Goal: Communication & Community: Ask a question

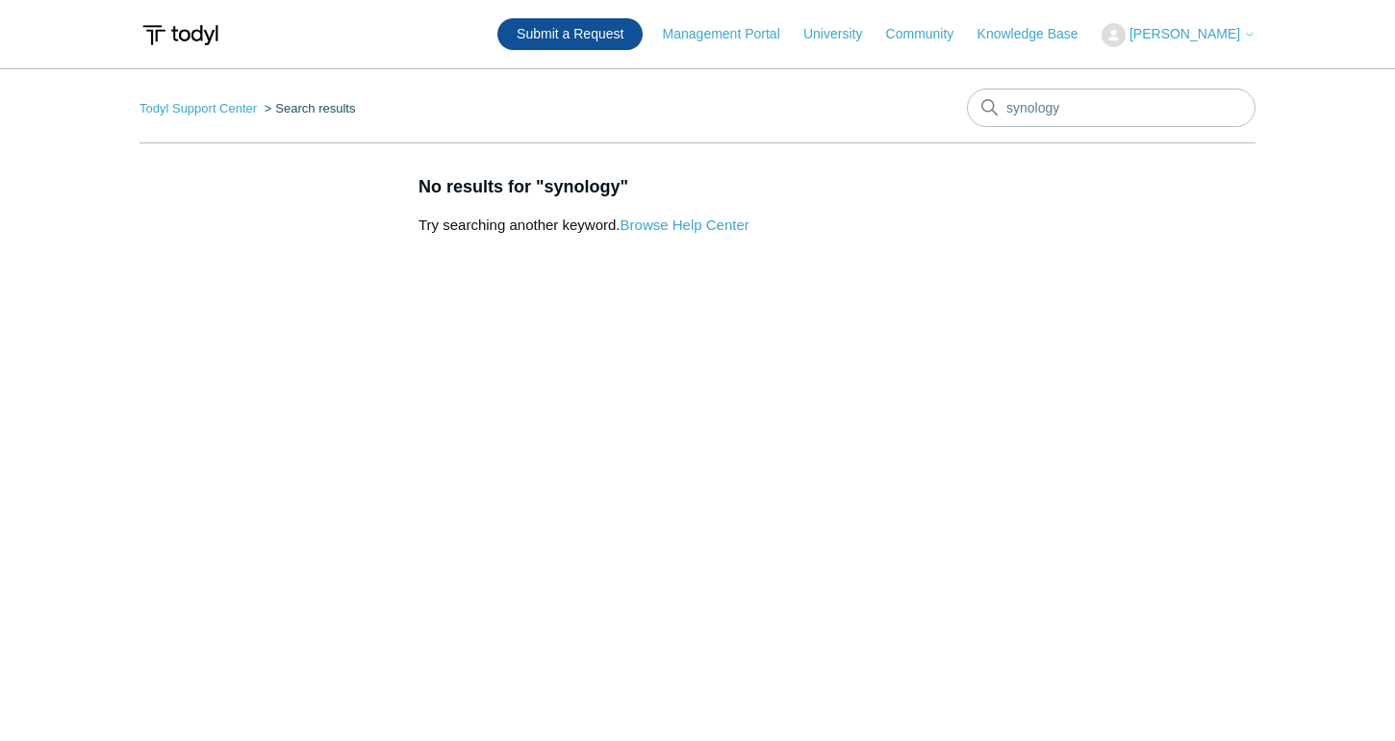
click at [601, 30] on link "Submit a Request" at bounding box center [570, 34] width 145 height 32
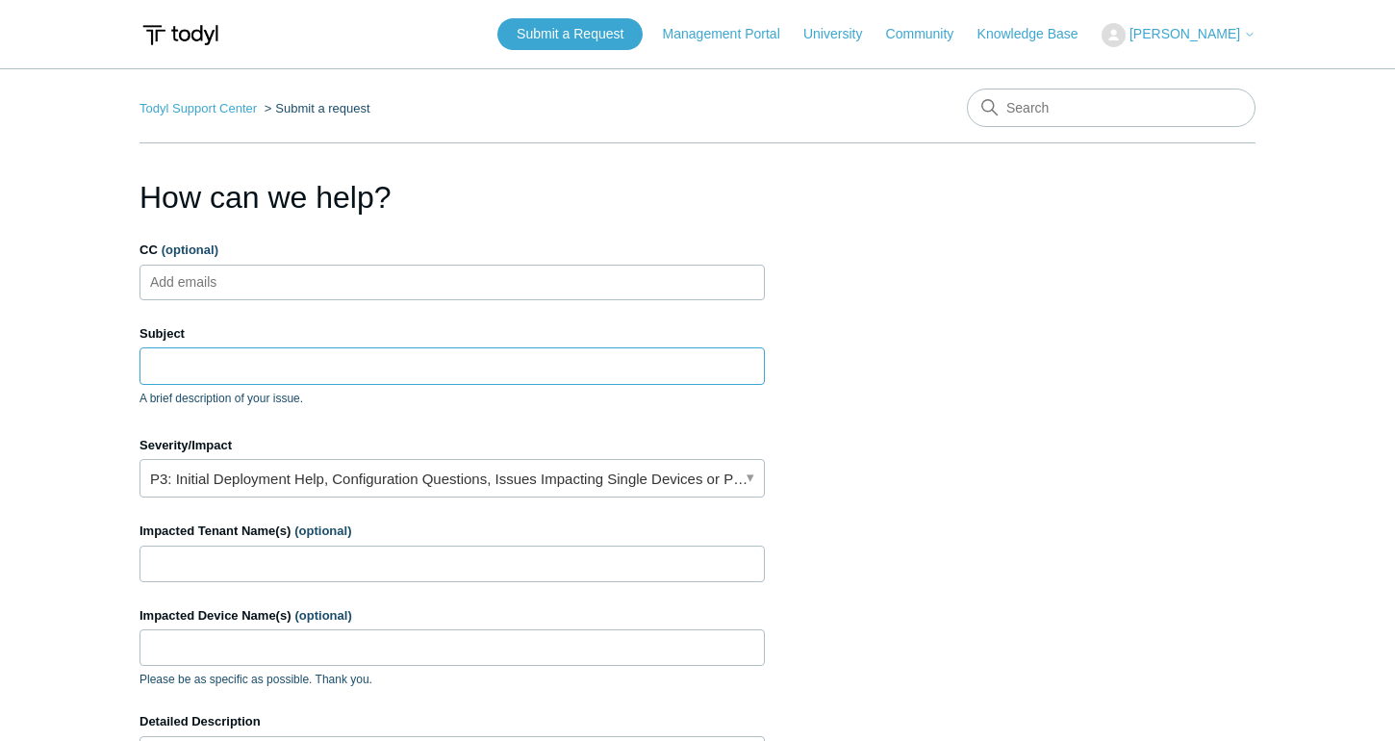
click at [353, 375] on input "Subject" at bounding box center [453, 365] width 626 height 37
click at [425, 478] on link "P3: Initial Deployment Help, Configuration Questions, Issues Impacting Single D…" at bounding box center [453, 478] width 626 height 38
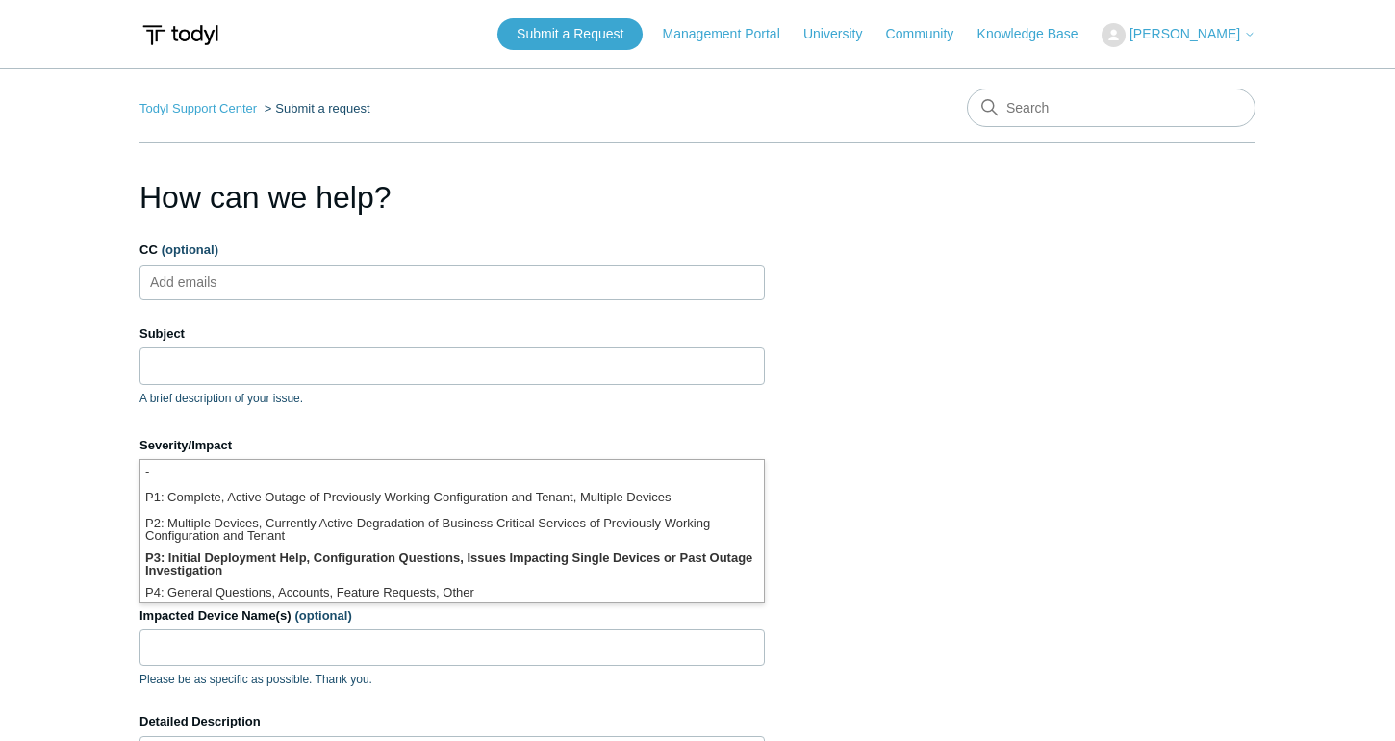
click at [828, 421] on section "How can we help? CC (optional) Add emails Subject A brief description of your i…" at bounding box center [698, 617] width 1116 height 886
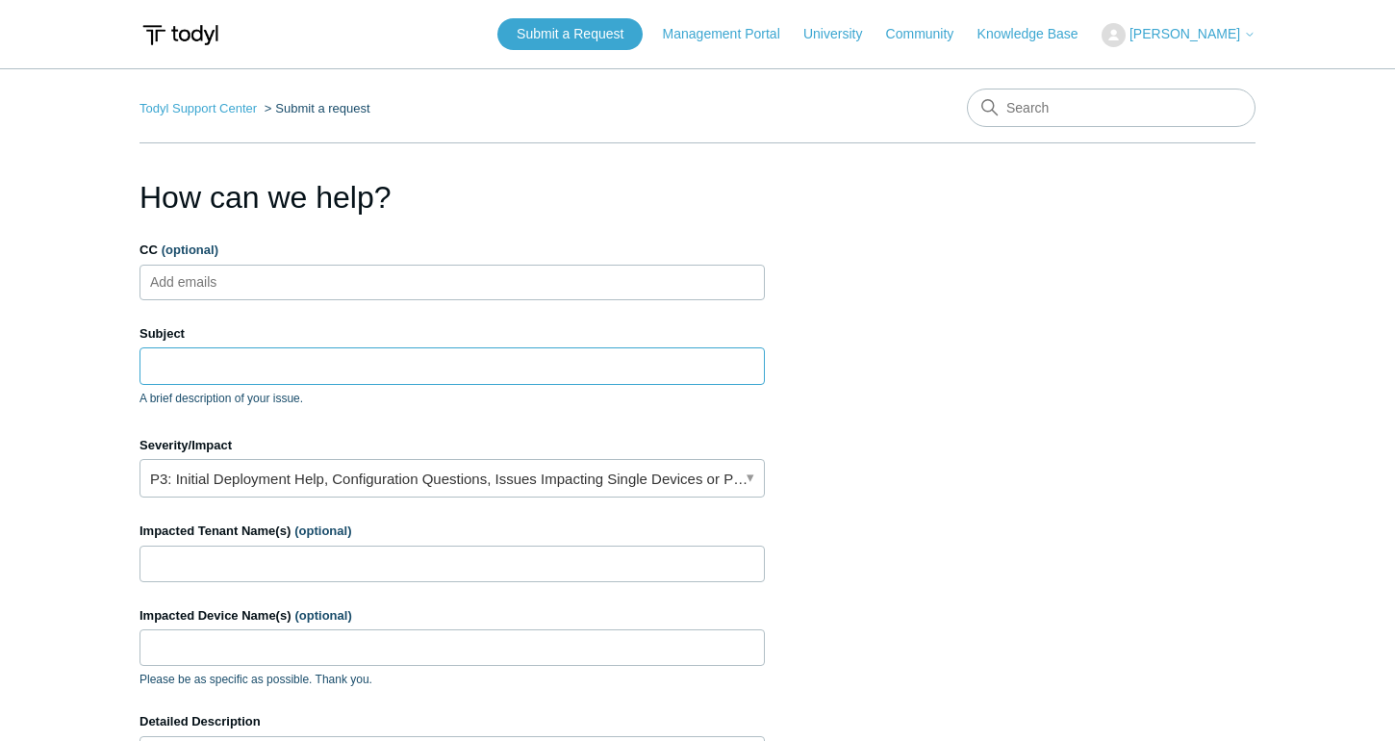
click at [541, 368] on input "Subject" at bounding box center [453, 365] width 626 height 37
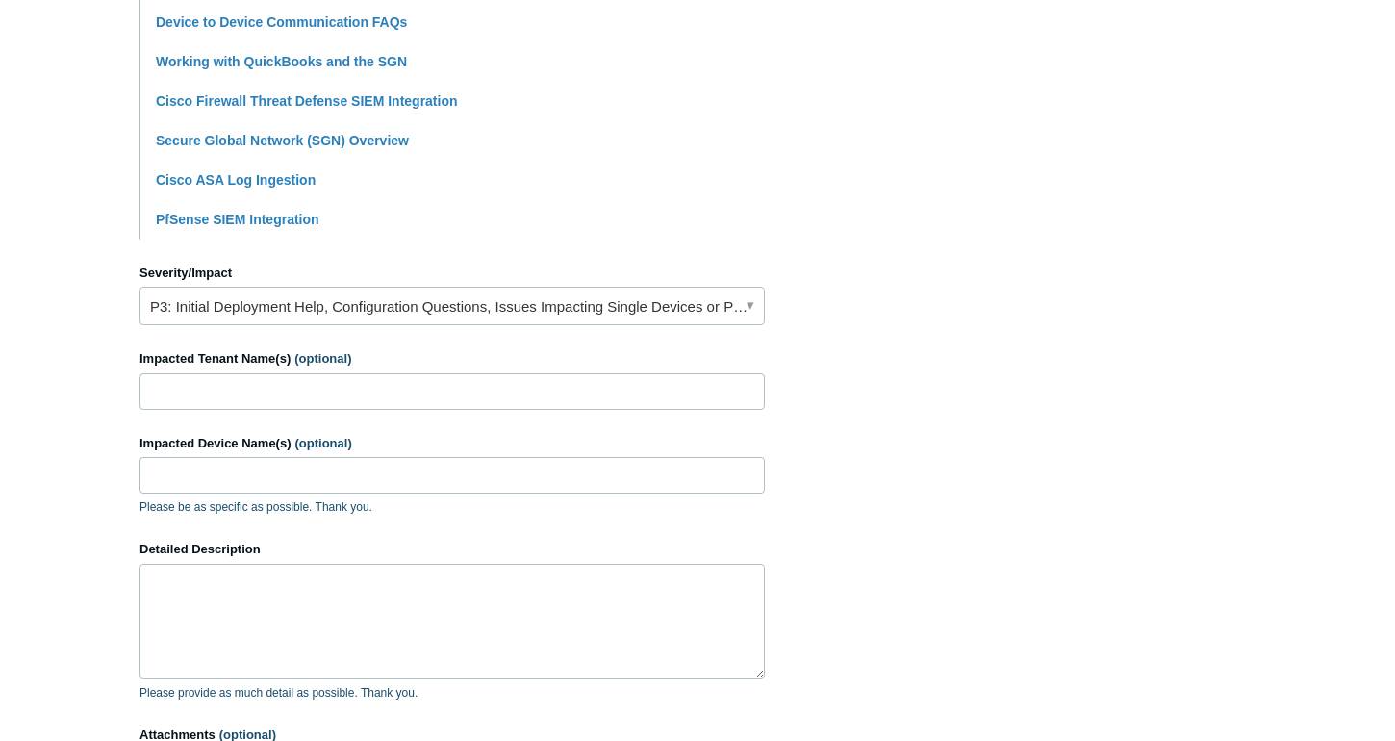
scroll to position [642, 0]
type input "Can't connect to Synology server remotely"
click at [513, 400] on input "Impacted Tenant Name(s) (optional)" at bounding box center [453, 389] width 626 height 37
type input "NATEXS"
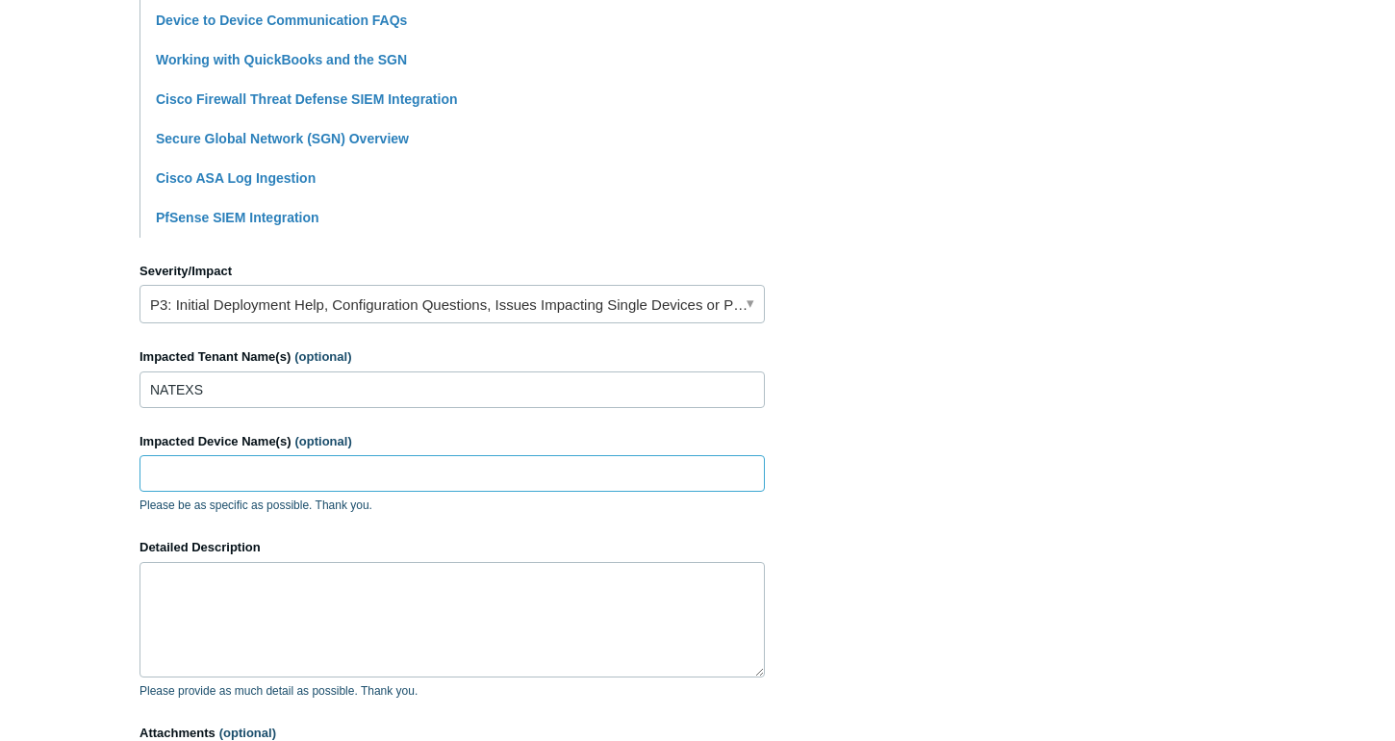
click at [472, 475] on input "Impacted Device Name(s) (optional)" at bounding box center [453, 473] width 626 height 37
click at [409, 584] on textarea "Detailed Description" at bounding box center [453, 619] width 626 height 115
type textarea "W"
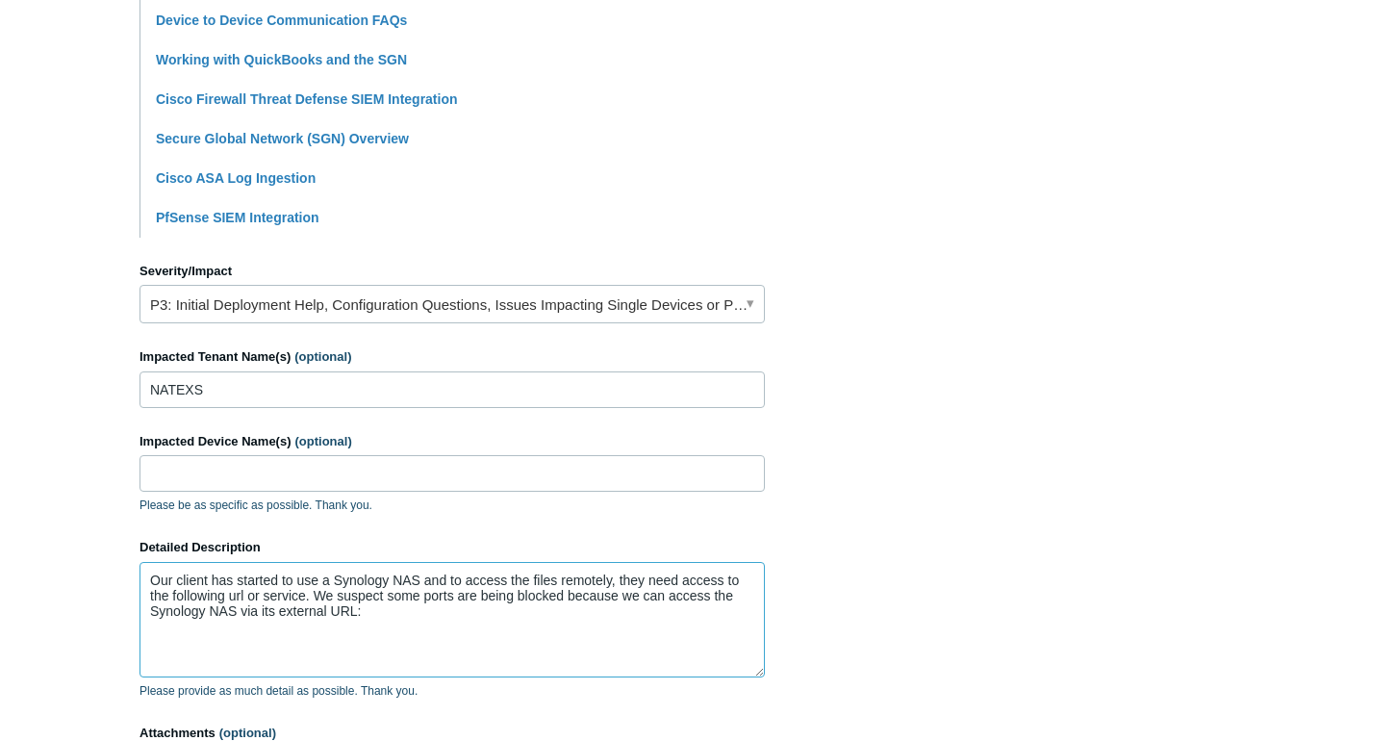
paste textarea "[URL][DOMAIN_NAME]"
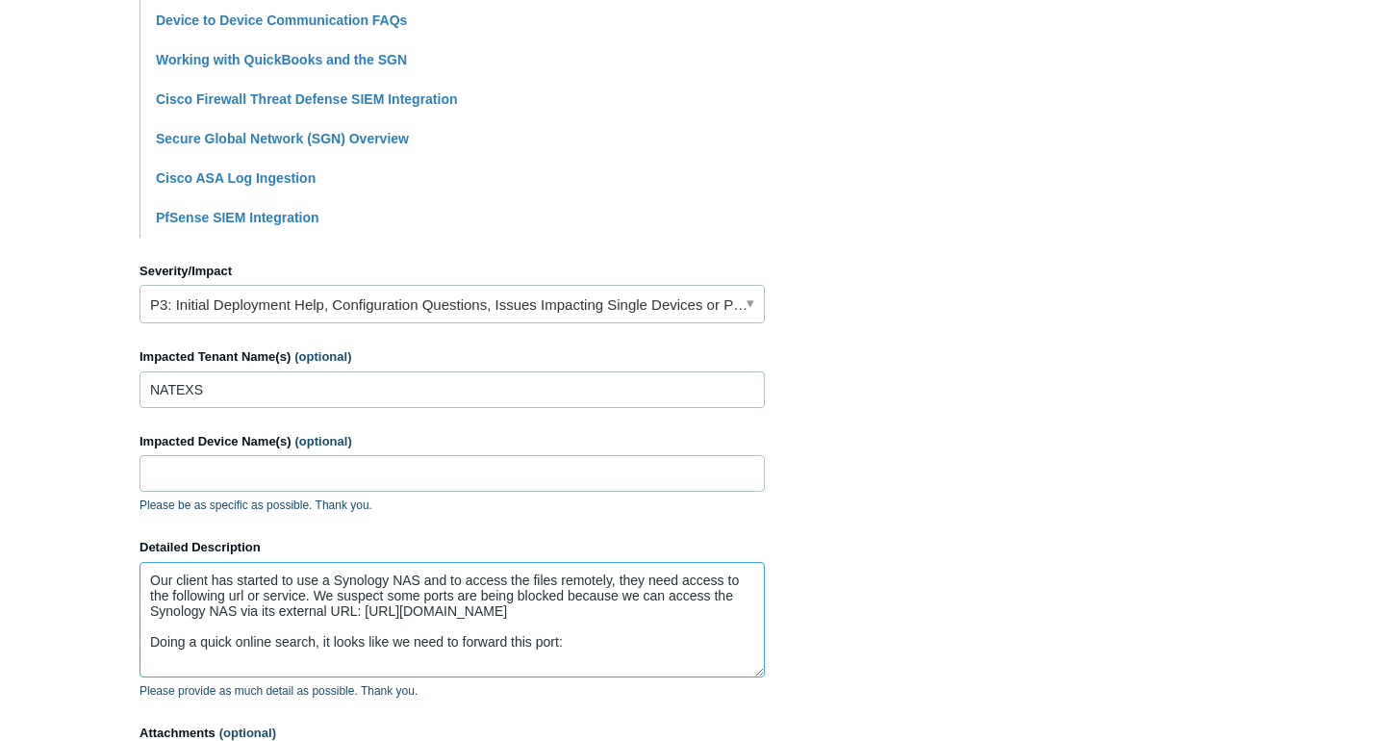
paste textarea "Copilot Search Branding Images Videos Synology Drive primarily uses TCP port 66…"
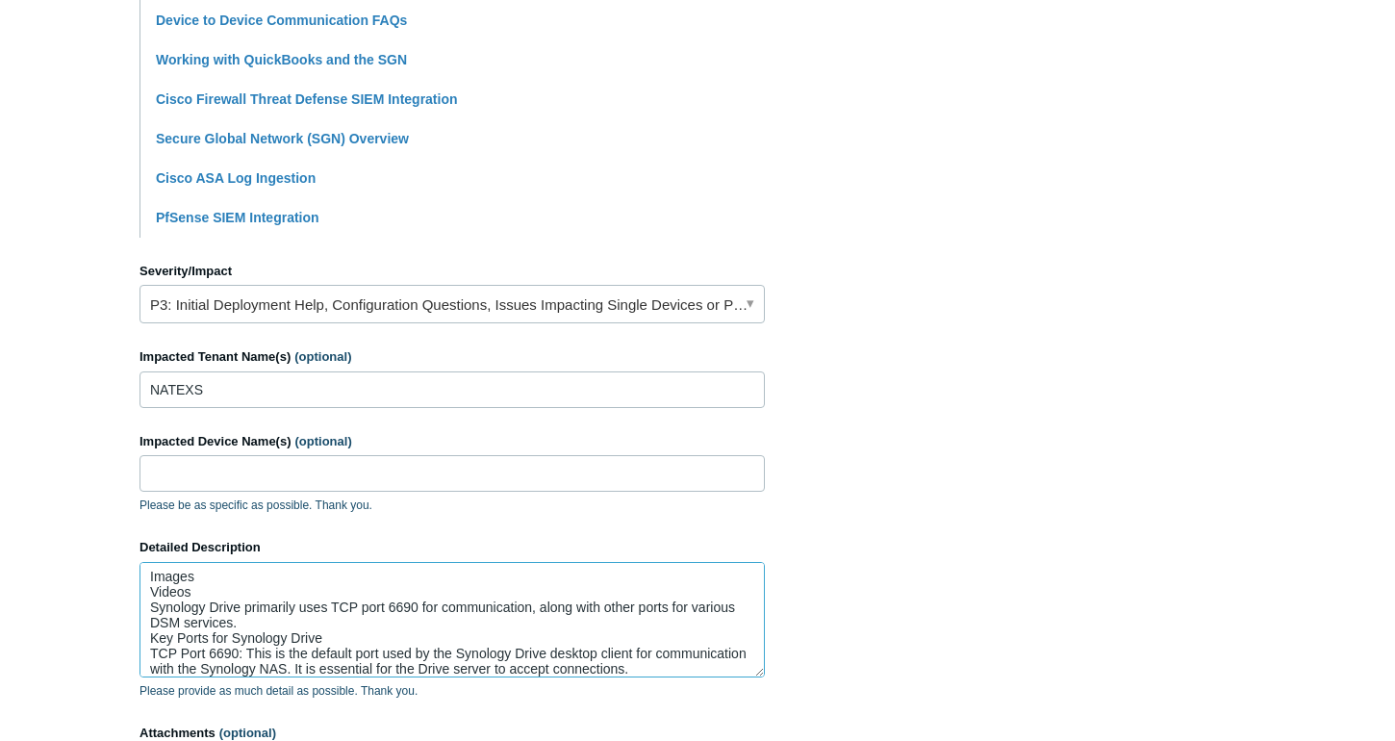
drag, startPoint x: 420, startPoint y: 604, endPoint x: 333, endPoint y: 605, distance: 86.6
click at [333, 605] on textarea "Our client has started to use a Synology NAS and to access the files remotely, …" at bounding box center [453, 619] width 626 height 115
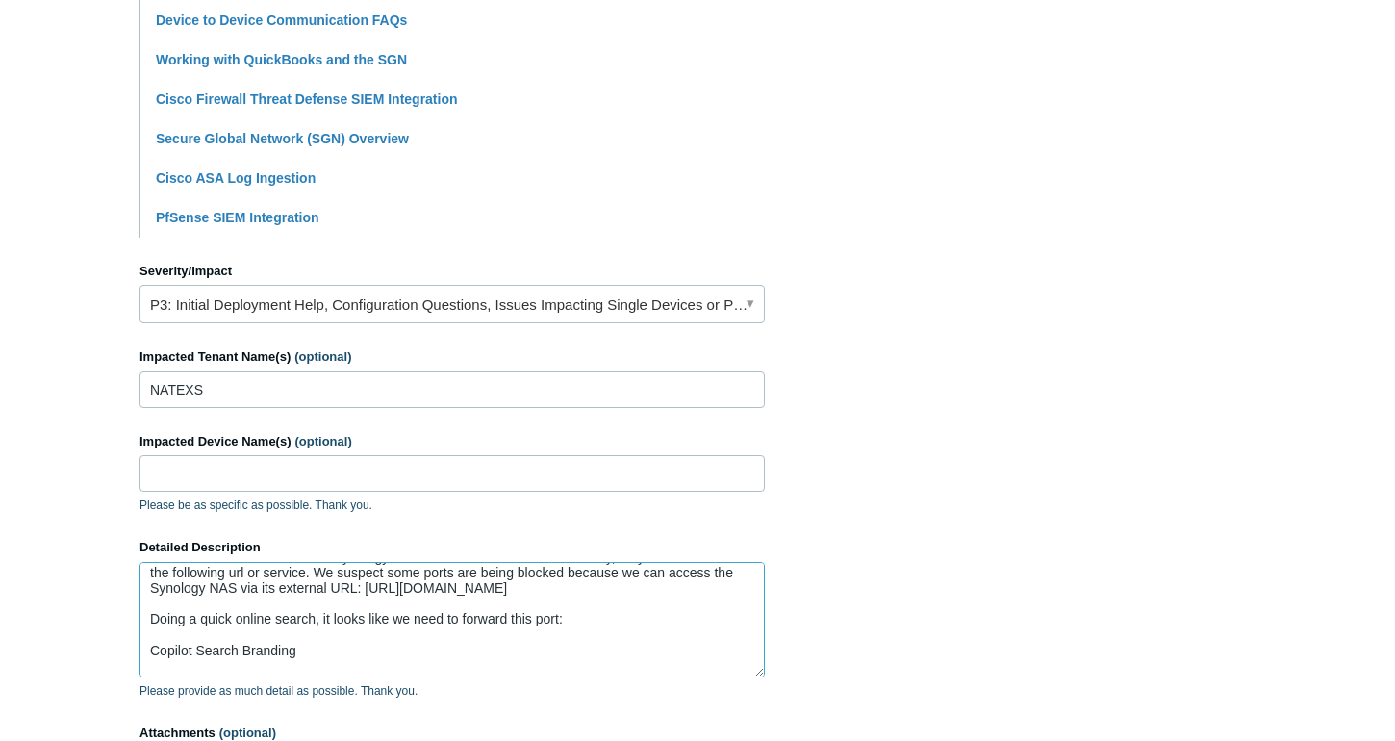
scroll to position [15, 0]
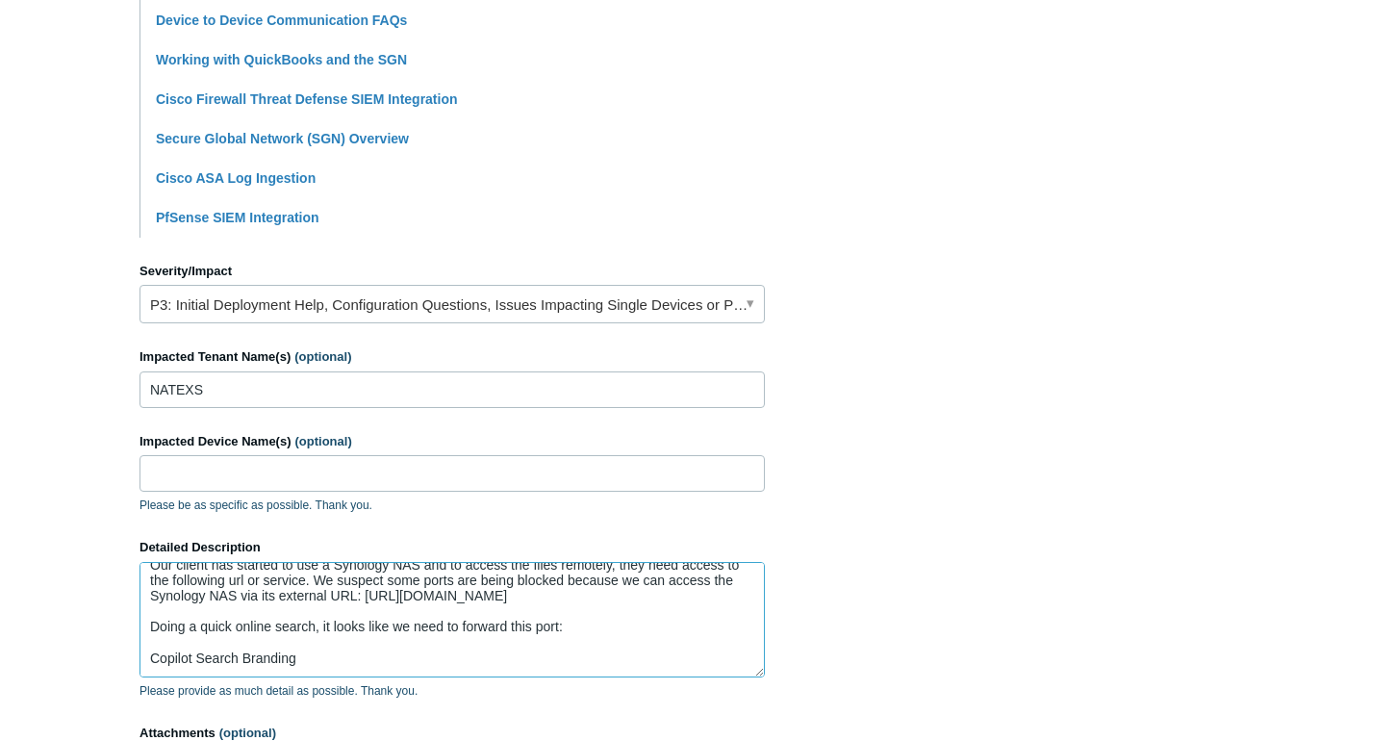
drag, startPoint x: 464, startPoint y: 627, endPoint x: 571, endPoint y: 634, distance: 107.1
click at [571, 634] on textarea "Our client has started to use a Synology NAS and to access the files remotely, …" at bounding box center [453, 619] width 626 height 115
paste textarea "TCP port 6690"
drag, startPoint x: 317, startPoint y: 663, endPoint x: 137, endPoint y: 648, distance: 180.6
click at [137, 648] on main "Todyl Support Center Submit a request How can we help? CC (optional) Add emails…" at bounding box center [697, 144] width 1395 height 1437
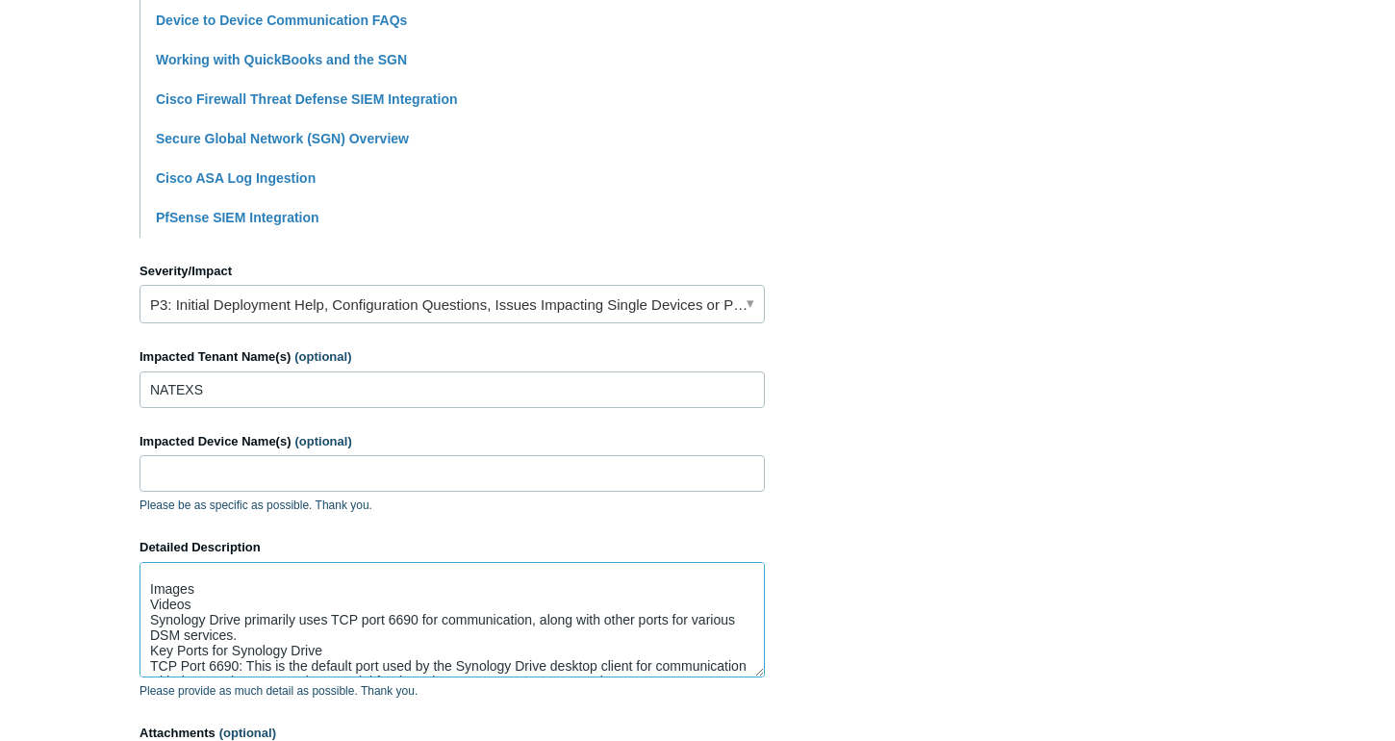
scroll to position [122, 0]
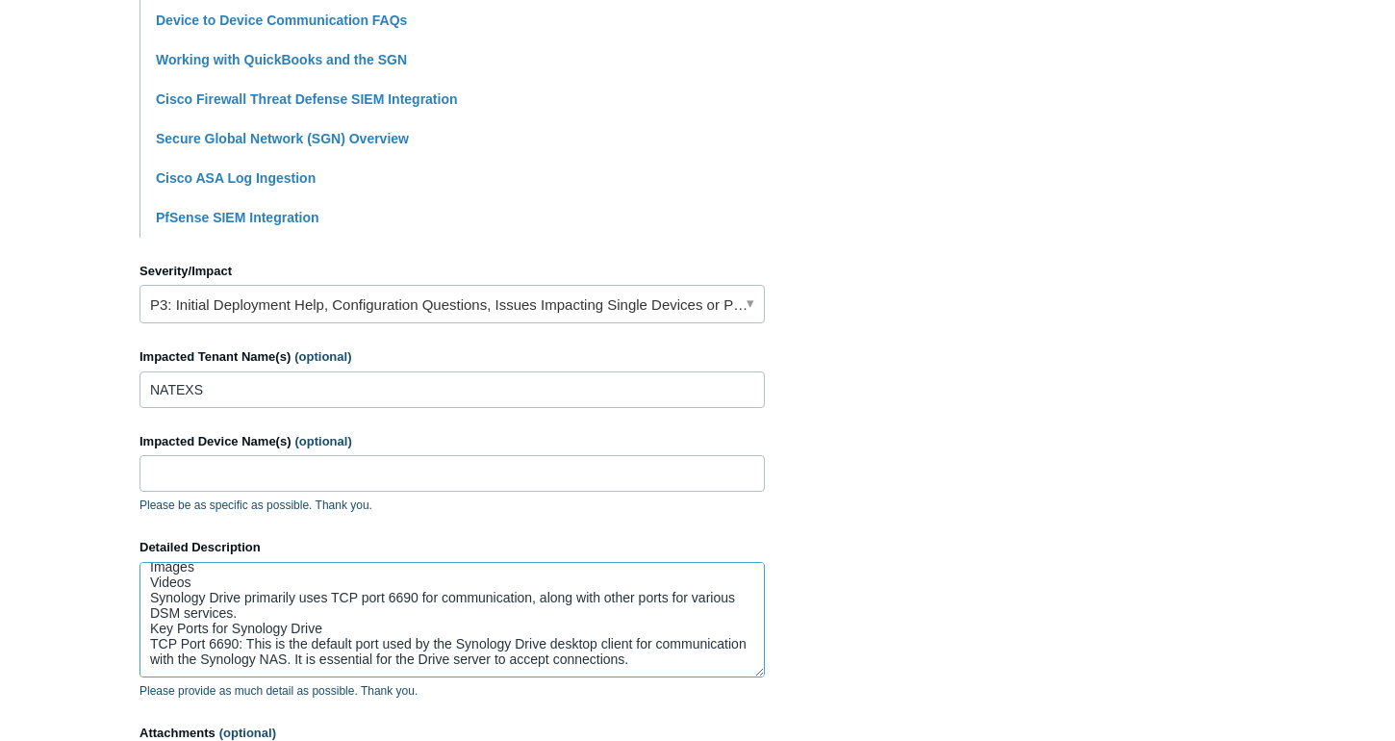
drag, startPoint x: 148, startPoint y: 589, endPoint x: 334, endPoint y: 690, distance: 211.5
click at [334, 690] on div "Detailed Description Our client has started to use a Synology NAS and to access…" at bounding box center [453, 619] width 626 height 162
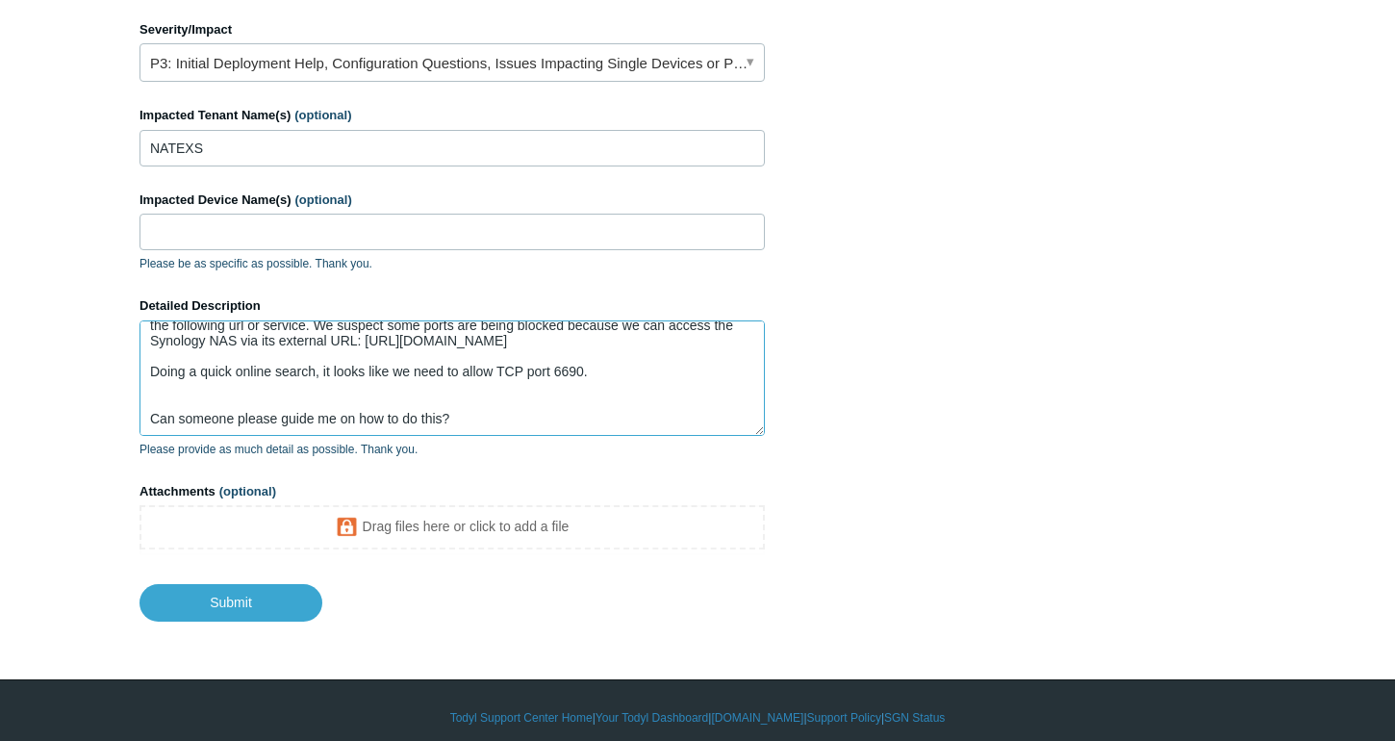
scroll to position [897, 0]
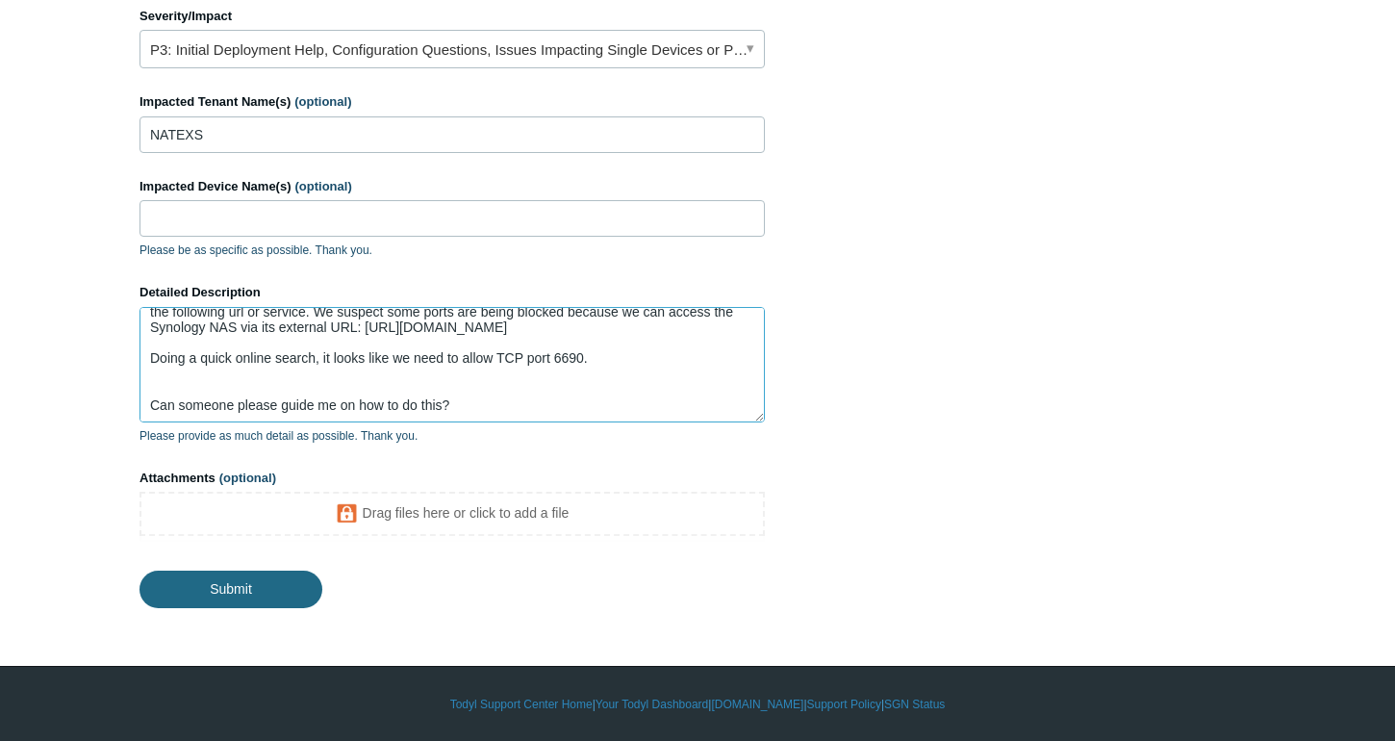
type textarea "Our client has started to use a Synology NAS and to access the files remotely, …"
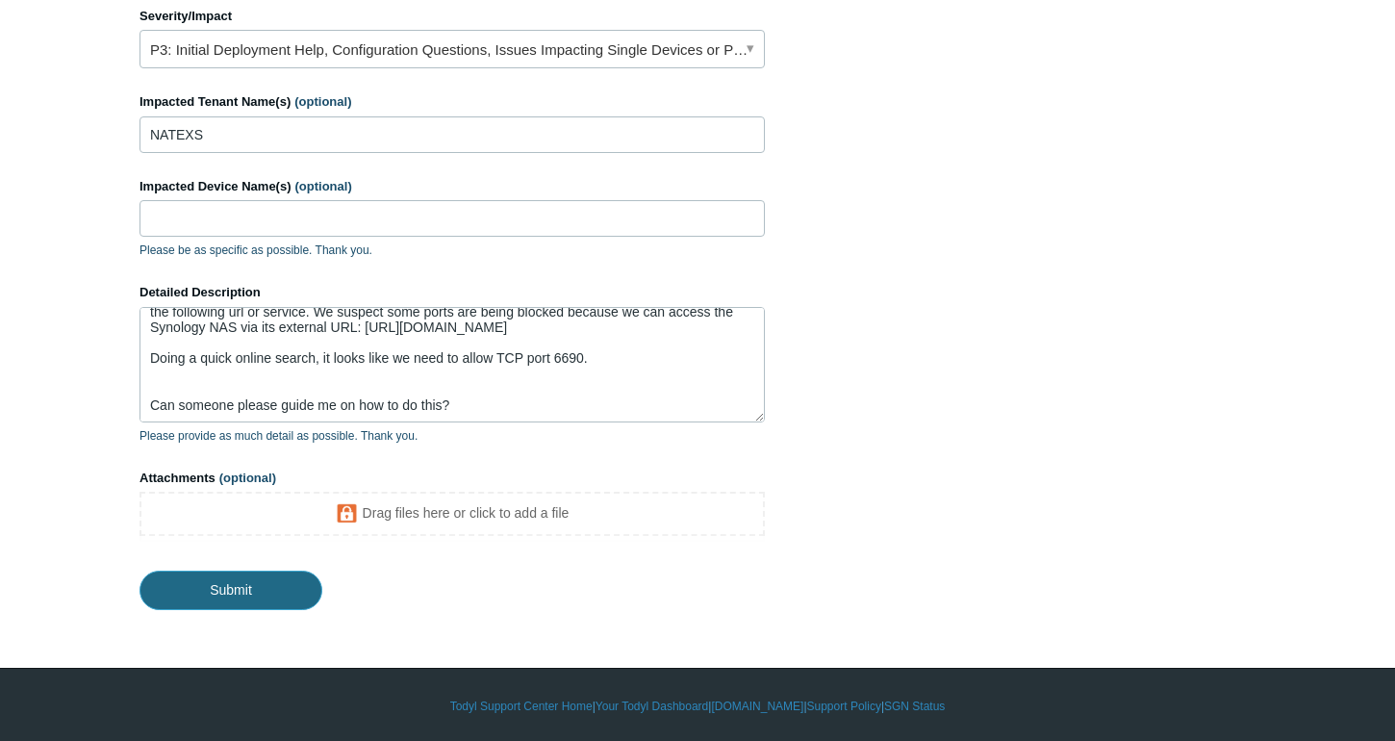
click at [241, 591] on input "Submit" at bounding box center [231, 590] width 183 height 38
